Goal: Information Seeking & Learning: Check status

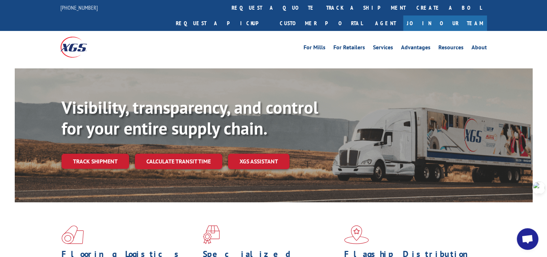
click at [114, 154] on link "Track shipment" at bounding box center [96, 161] width 68 height 15
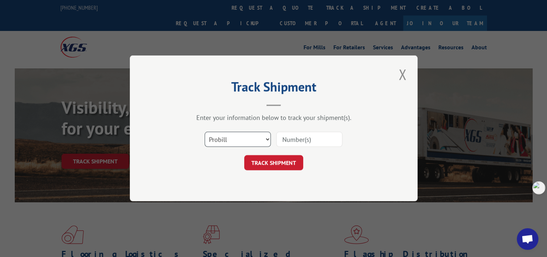
click at [248, 142] on select "Select category... Probill BOL PO" at bounding box center [238, 139] width 66 height 15
select select "po"
click at [205, 132] on select "Select category... Probill BOL PO" at bounding box center [238, 139] width 66 height 15
click at [293, 135] on input at bounding box center [309, 139] width 66 height 15
paste input "293647210"
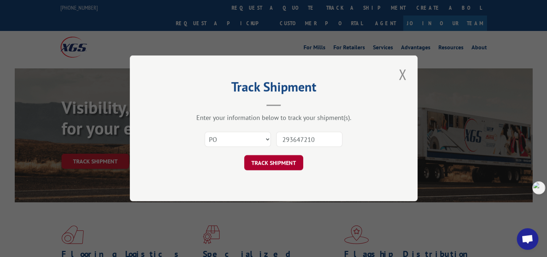
type input "293647210"
click at [281, 159] on button "TRACK SHIPMENT" at bounding box center [273, 162] width 59 height 15
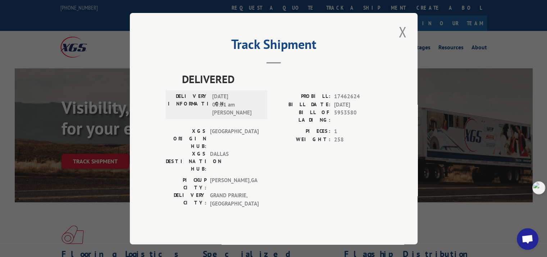
drag, startPoint x: 182, startPoint y: 87, endPoint x: 243, endPoint y: 109, distance: 64.8
click at [243, 109] on div "DELIVERED DELIVERY INFORMATION: [DATE] 08:31 am [PERSON_NAME] PROBILL: 17462624…" at bounding box center [274, 141] width 216 height 140
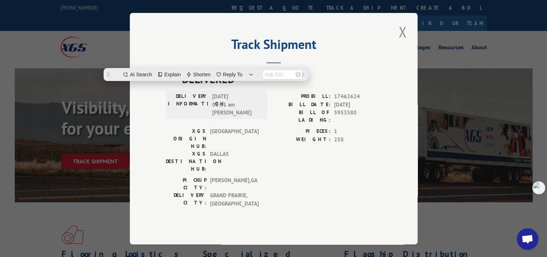
click at [289, 178] on div "PICKUP CITY: [GEOGRAPHIC_DATA] , [GEOGRAPHIC_DATA]: [GEOGRAPHIC_DATA] , [GEOGRA…" at bounding box center [274, 193] width 216 height 35
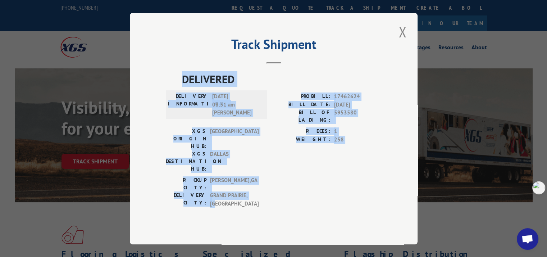
drag, startPoint x: 194, startPoint y: 93, endPoint x: 363, endPoint y: 180, distance: 189.8
click at [363, 180] on div "DELIVERED DELIVERY INFORMATION: [DATE] 08:31 am [PERSON_NAME] PROBILL: 17462624…" at bounding box center [274, 141] width 216 height 140
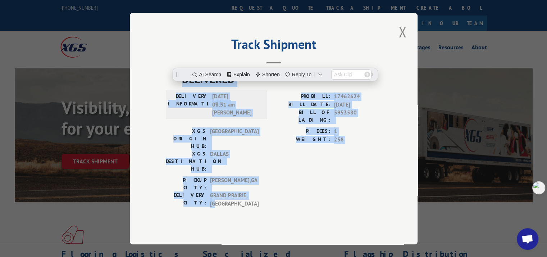
copy div "DELIVERED DELIVERY INFORMATION: [DATE] 08:31 am [PERSON_NAME] PROBILL: 17462624…"
click at [403, 42] on button "Close modal" at bounding box center [403, 32] width 12 height 20
